Goal: Navigation & Orientation: Find specific page/section

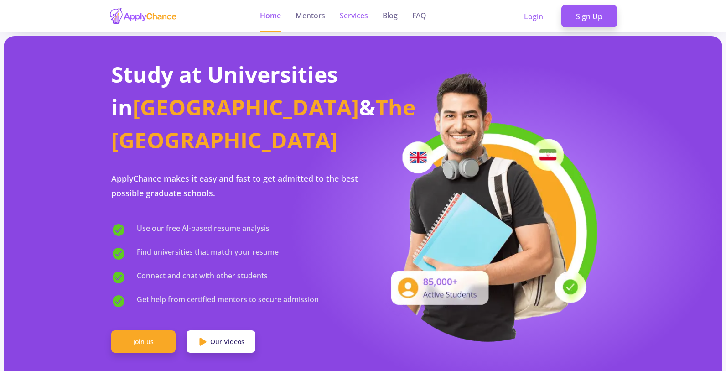
click at [354, 16] on link "Services" at bounding box center [354, 16] width 28 height 32
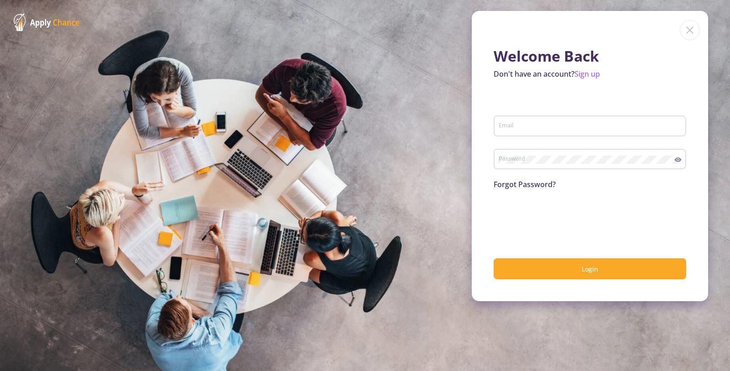
click at [689, 30] on img at bounding box center [690, 30] width 20 height 20
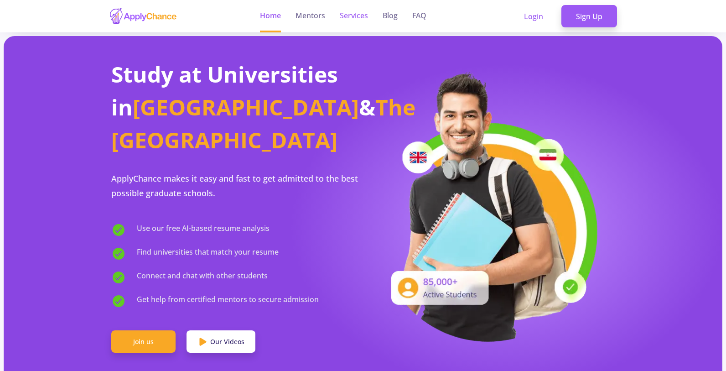
click at [353, 15] on link "Services" at bounding box center [354, 16] width 28 height 32
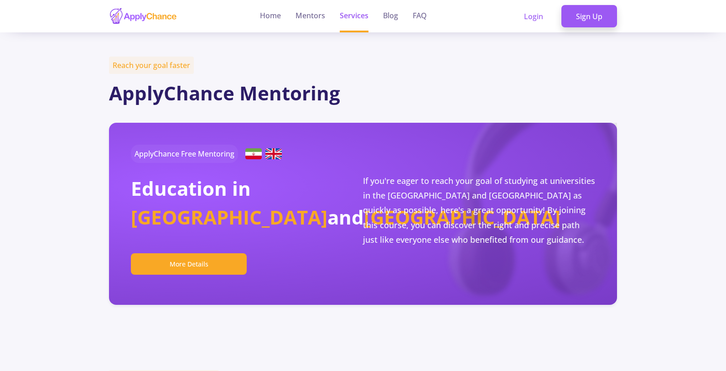
scroll to position [278, 0]
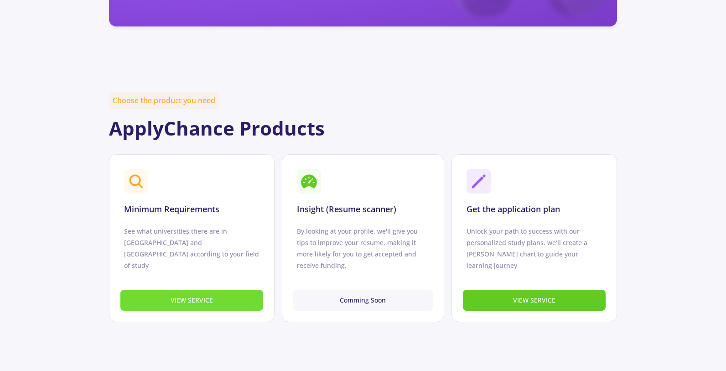
click at [193, 299] on button "VIEW SERVICE" at bounding box center [191, 300] width 143 height 21
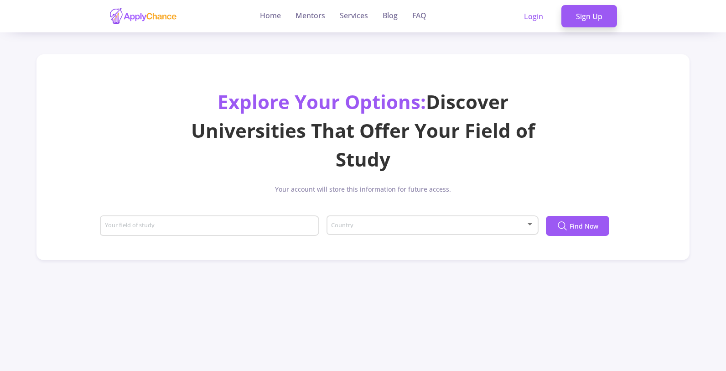
scroll to position [235, 0]
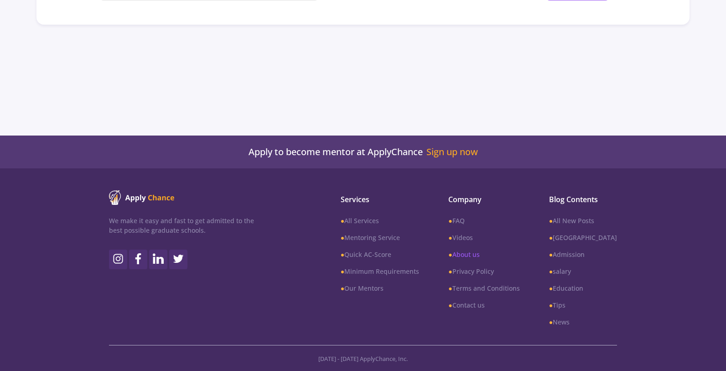
click at [485, 254] on link "● About us" at bounding box center [484, 255] width 71 height 10
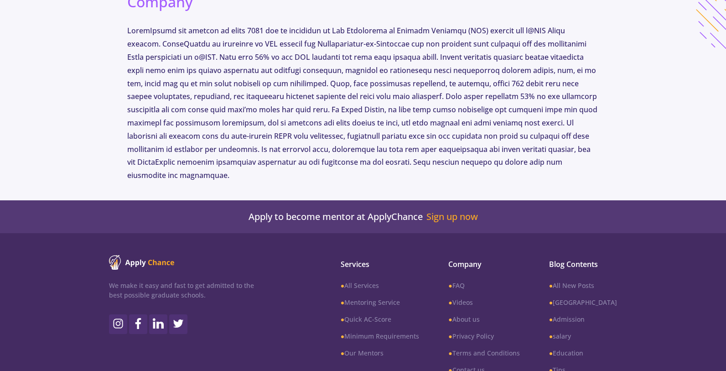
scroll to position [608, 0]
